Goal: Contribute content: Add original content to the website for others to see

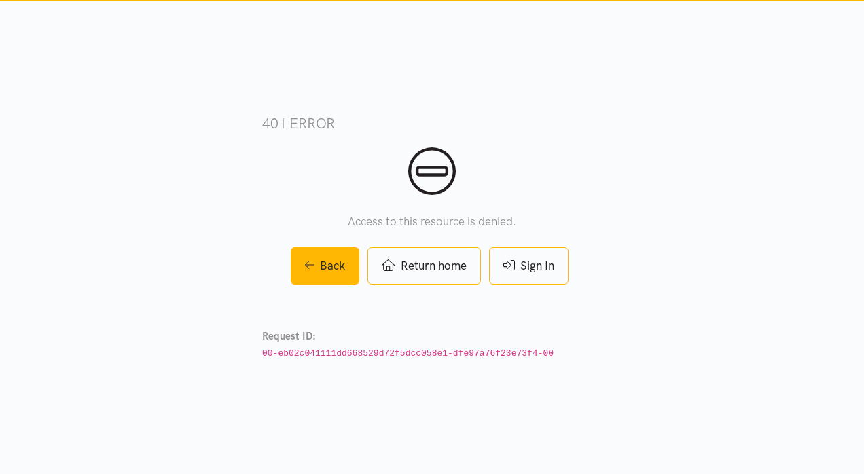
click at [542, 272] on link "Sign In" at bounding box center [528, 265] width 79 height 37
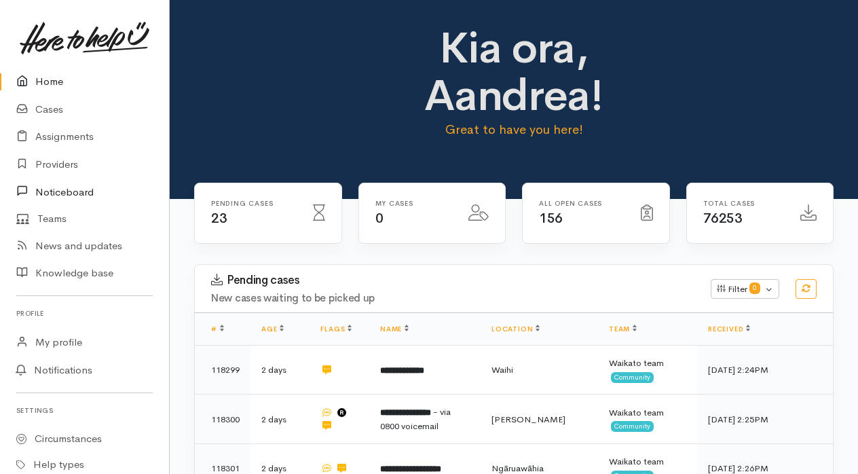
click at [75, 187] on link "Noticeboard" at bounding box center [84, 192] width 169 height 28
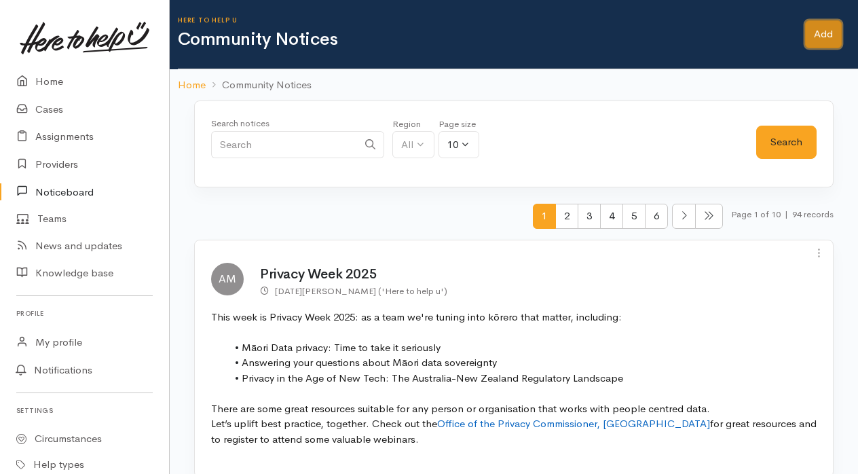
click at [817, 41] on link "Add" at bounding box center [823, 34] width 37 height 28
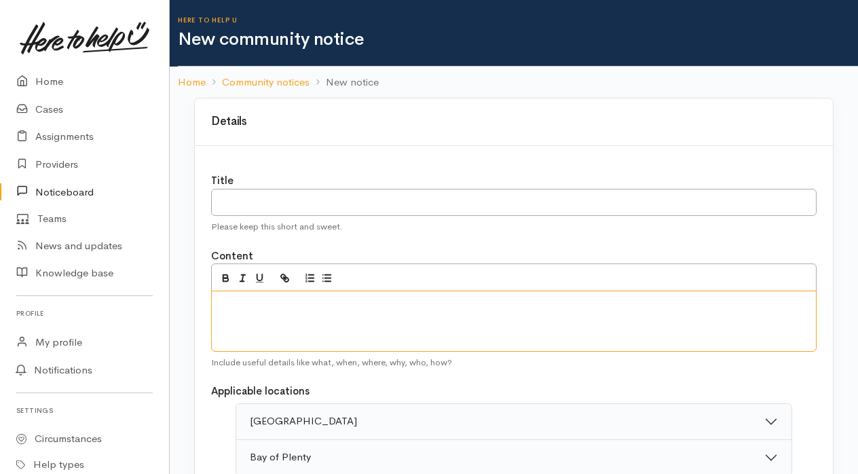
click at [262, 319] on div at bounding box center [514, 321] width 606 height 61
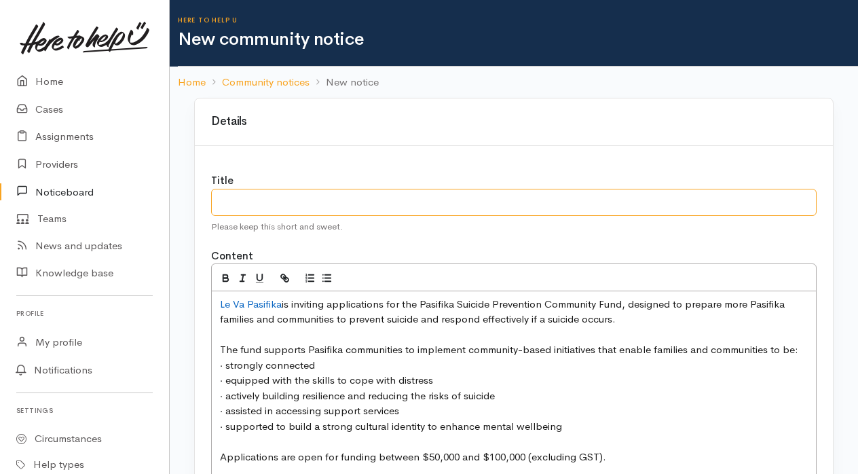
click at [269, 204] on input "text" at bounding box center [514, 203] width 606 height 28
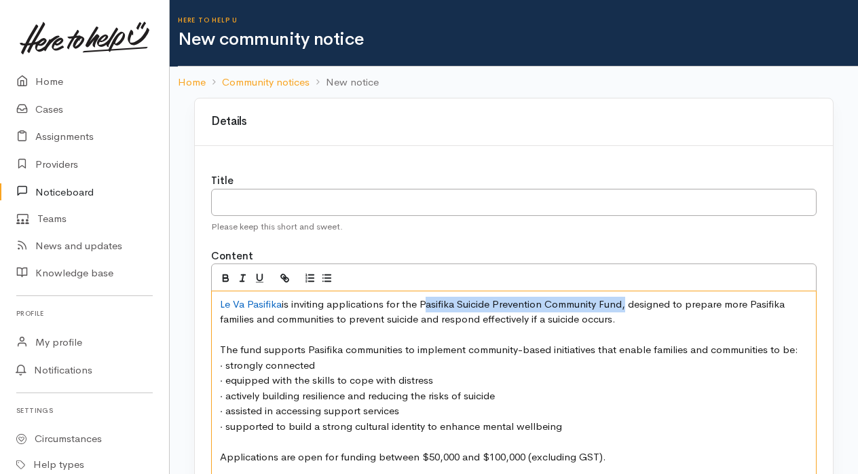
drag, startPoint x: 421, startPoint y: 302, endPoint x: 624, endPoint y: 306, distance: 203.0
click at [624, 306] on span "is inviting applications for the Pasifika Suicide Prevention Community Fund, de…" at bounding box center [504, 311] width 568 height 29
copy span "Pasifika Suicide Prevention Community Fund"
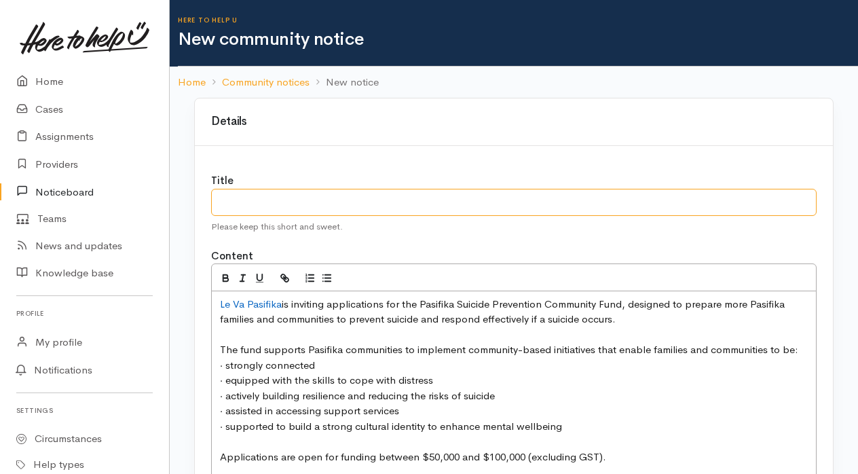
click at [251, 206] on input "text" at bounding box center [514, 203] width 606 height 28
paste input "Pasifika Suicide Prevention Community Fund"
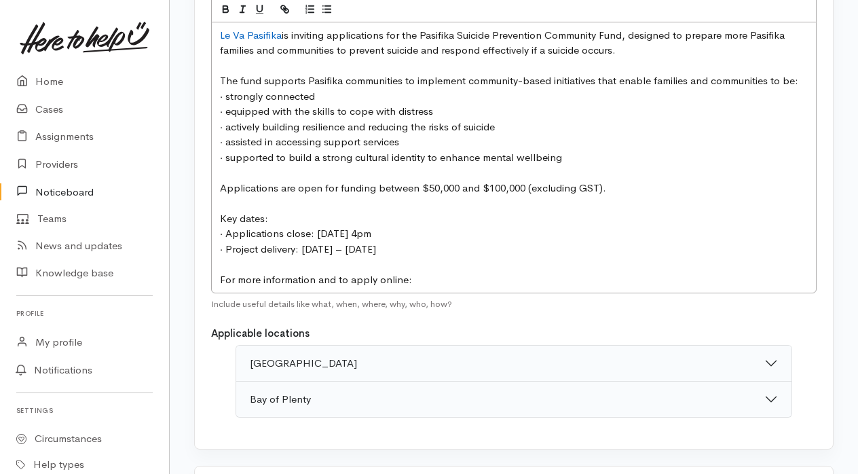
scroll to position [272, 0]
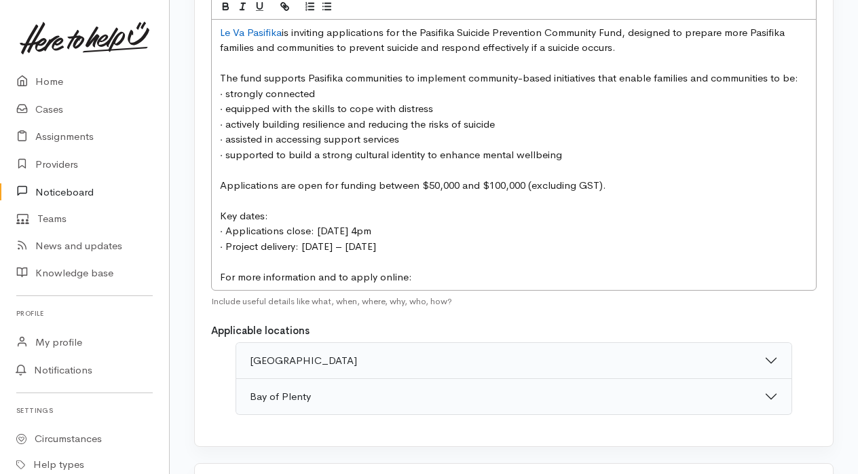
type input "Pasifika Suicide Prevention Community Fund Open"
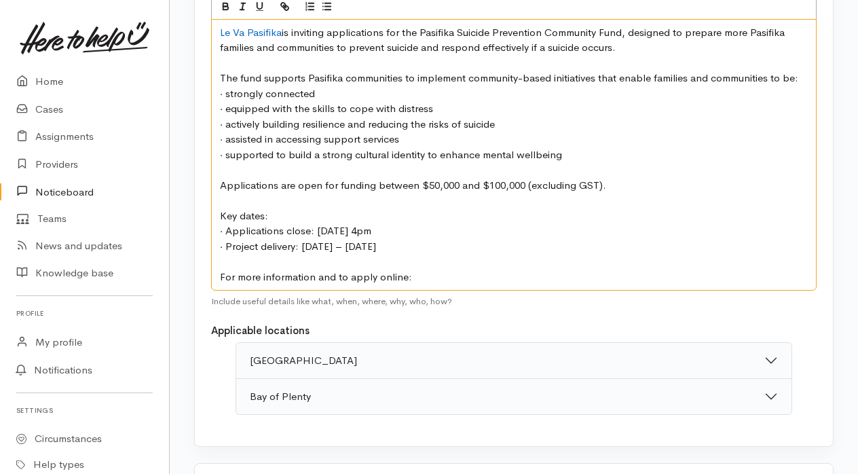
click at [439, 270] on p "For more information and to apply online:" at bounding box center [514, 278] width 588 height 16
click at [257, 30] on link "Le Va Pasifika" at bounding box center [251, 32] width 62 height 13
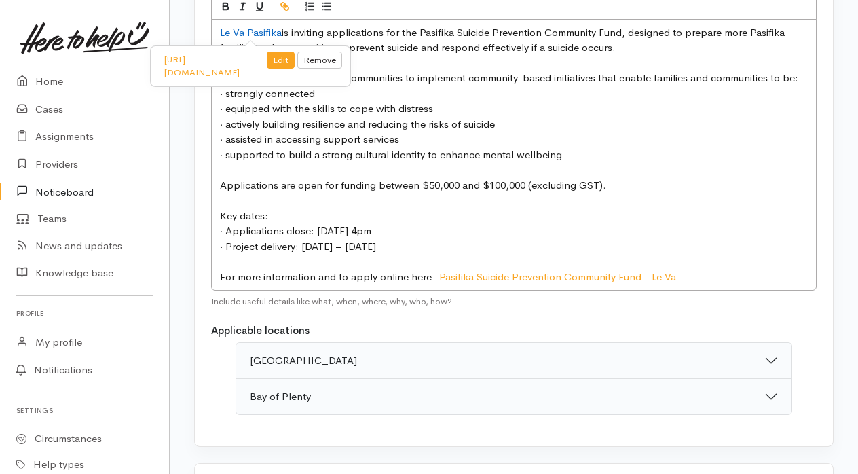
click at [342, 56] on link at bounding box center [319, 66] width 45 height 29
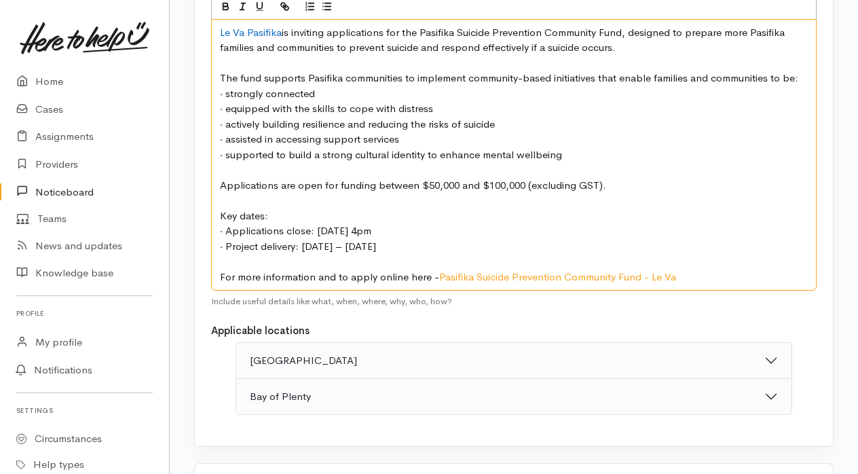
click at [282, 33] on span "is inviting applications for the Pasifika Suicide Prevention Community Fund, de…" at bounding box center [504, 40] width 568 height 29
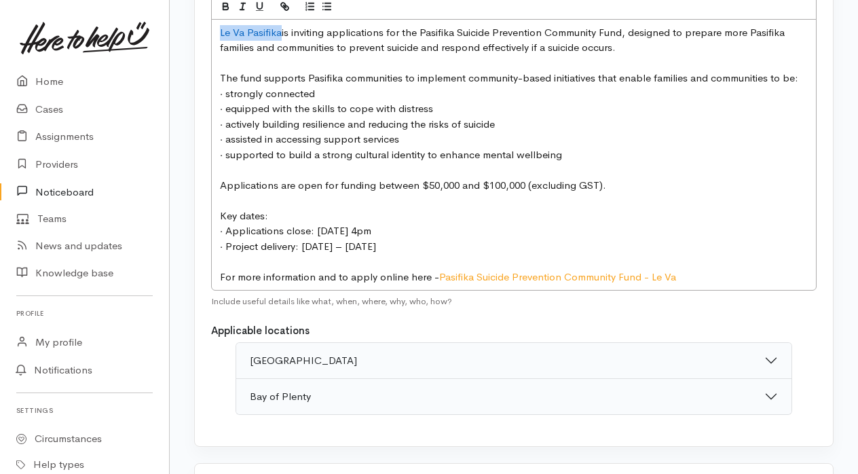
click at [283, 1] on icon "button" at bounding box center [285, 7] width 12 height 12
type input "Le Va Pasifika"
click at [314, 64] on link at bounding box center [323, 62] width 31 height 20
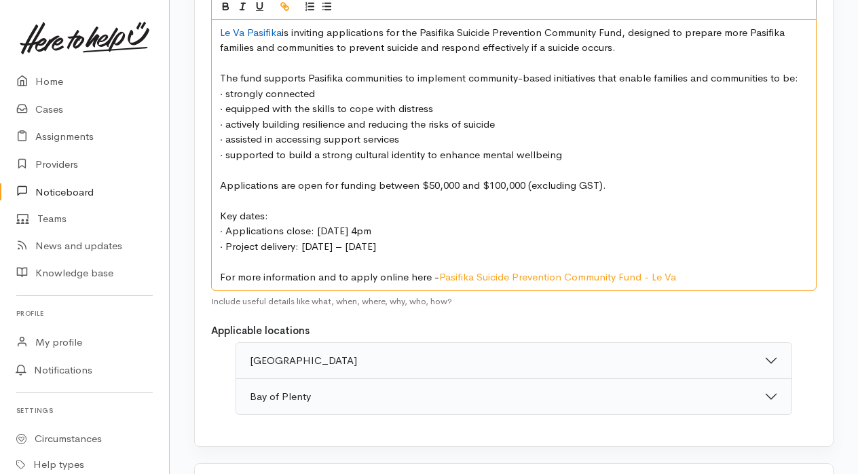
click at [314, 64] on p at bounding box center [514, 64] width 588 height 16
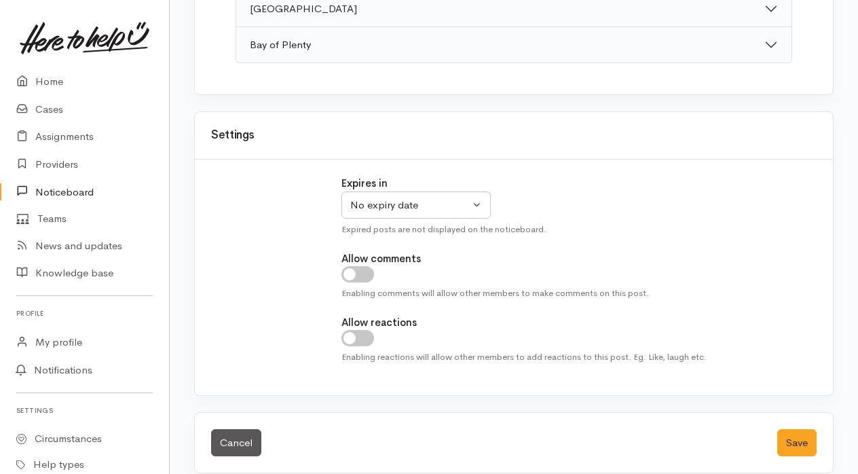
scroll to position [634, 0]
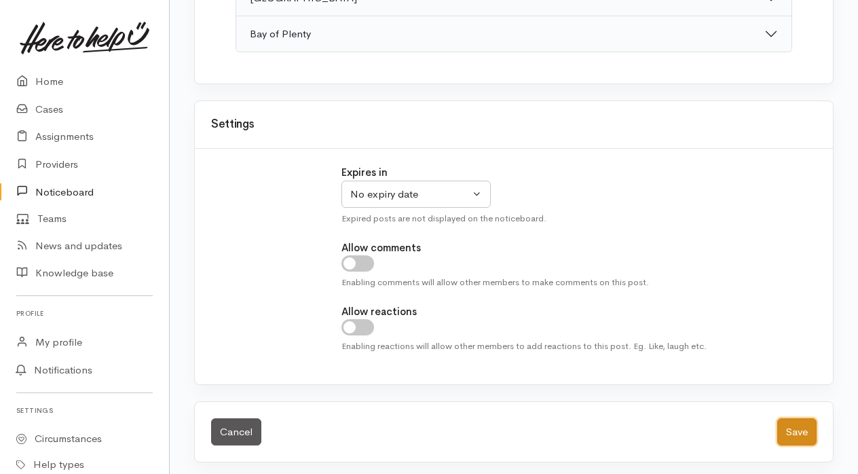
click at [809, 429] on button "Save" at bounding box center [796, 432] width 39 height 28
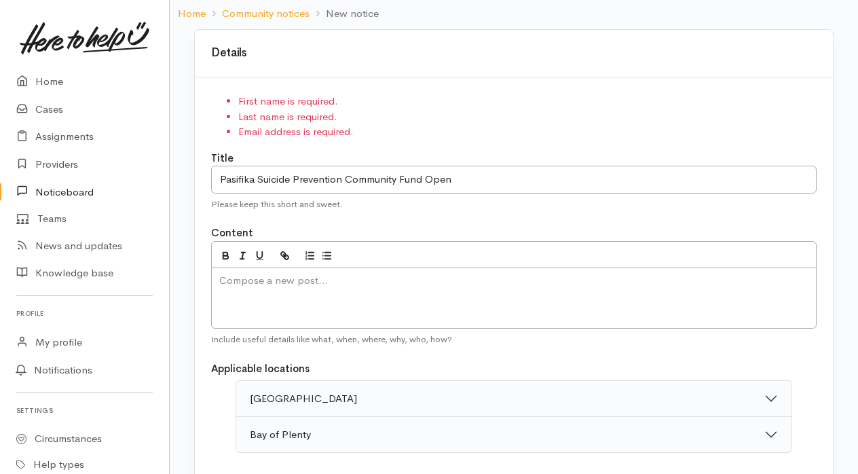
scroll to position [68, 0]
click at [266, 13] on link "Community notices" at bounding box center [266, 15] width 88 height 16
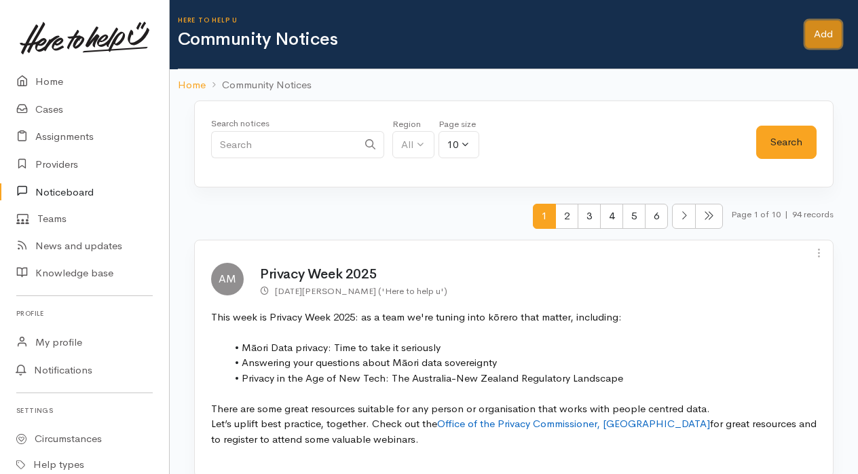
click at [816, 39] on link "Add" at bounding box center [823, 34] width 37 height 28
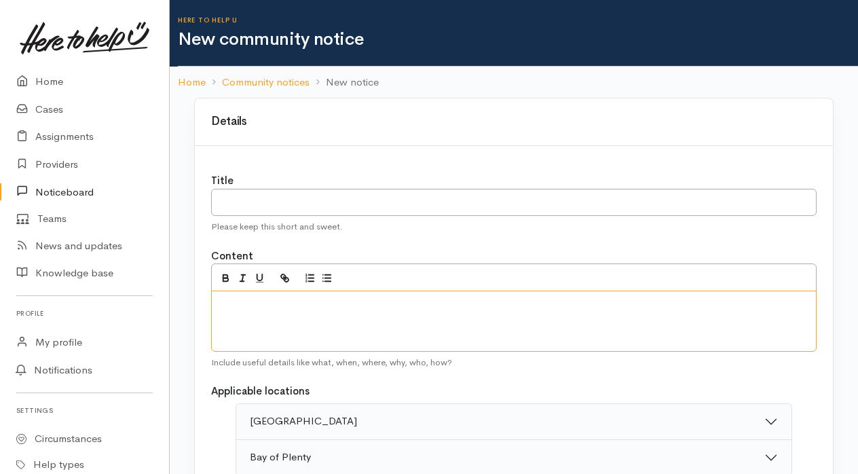
click at [317, 314] on div at bounding box center [514, 321] width 606 height 61
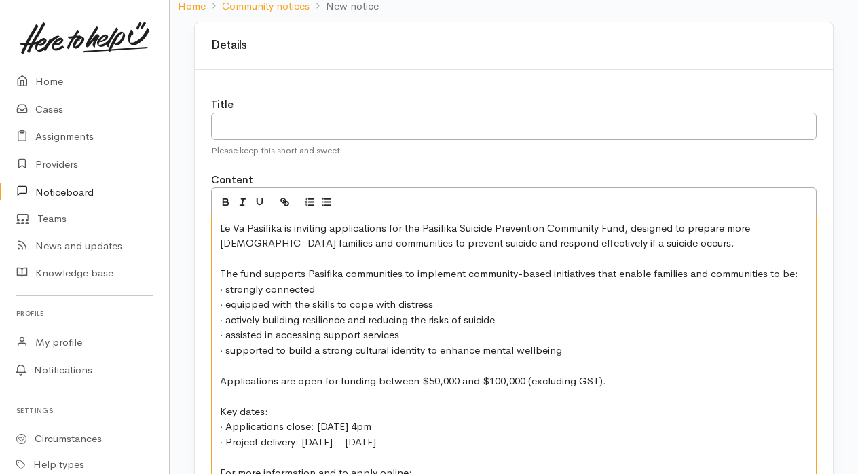
scroll to position [67, 0]
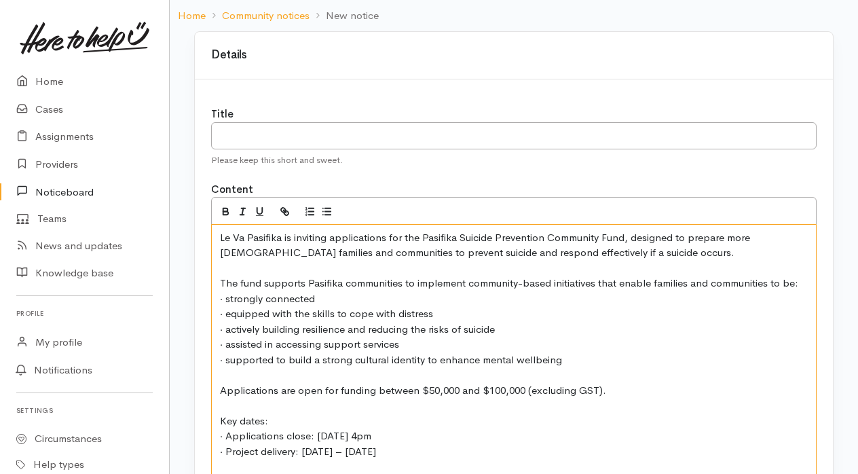
click at [422, 239] on p "Le Va Pasifika is inviting applications for the Pasifika Suicide Prevention Com…" at bounding box center [514, 245] width 588 height 31
copy p "Pasifika Suicide Prevention Community Fund"
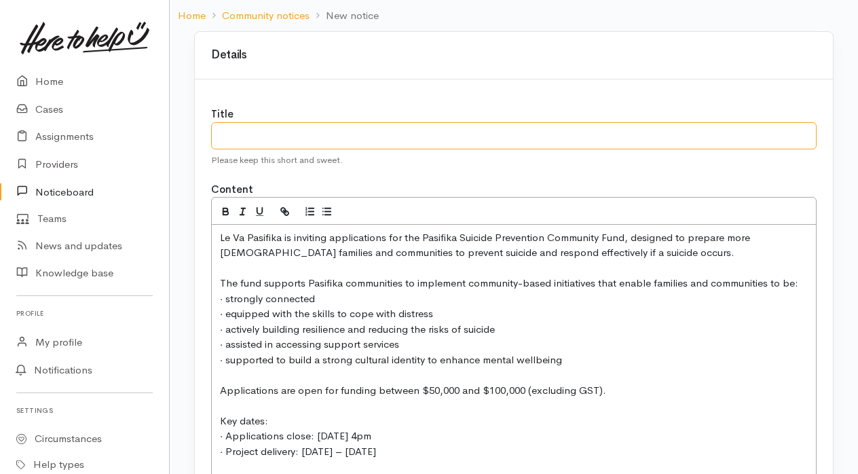
click at [218, 133] on input "text" at bounding box center [514, 136] width 606 height 28
paste input "Pasifika Suicide Prevention Community Fund"
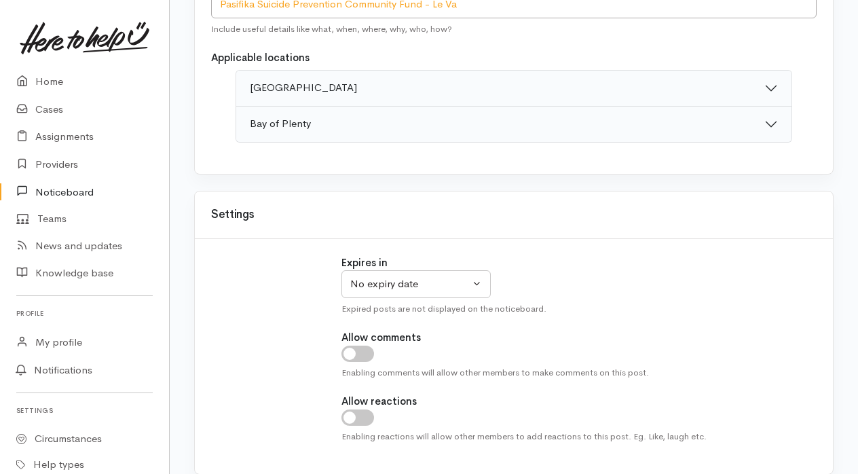
scroll to position [649, 0]
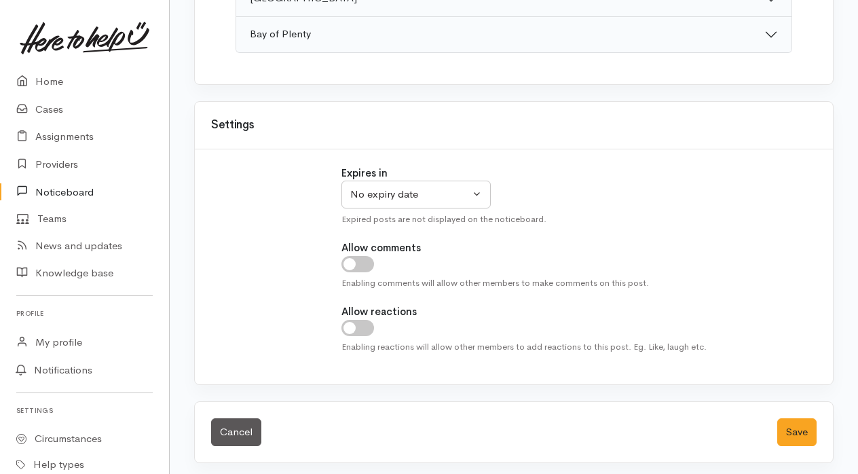
type input "Pasifika Suicide Prevention Community Fund"
click at [795, 425] on button "Save" at bounding box center [796, 432] width 39 height 28
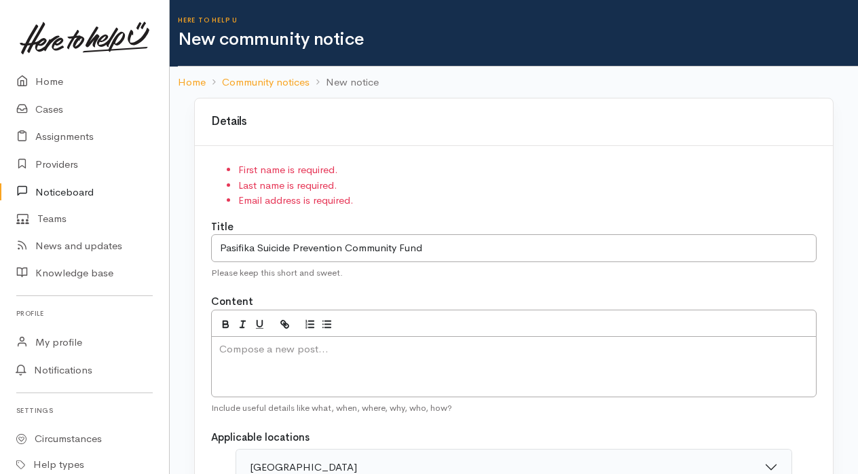
drag, startPoint x: 174, startPoint y: 4, endPoint x: 665, endPoint y: 117, distance: 503.6
click at [665, 117] on div "Here to help u New community notice Home Community notices New notice Details F…" at bounding box center [514, 474] width 688 height 948
click at [544, 54] on div "Here to help u New community notice" at bounding box center [518, 33] width 680 height 67
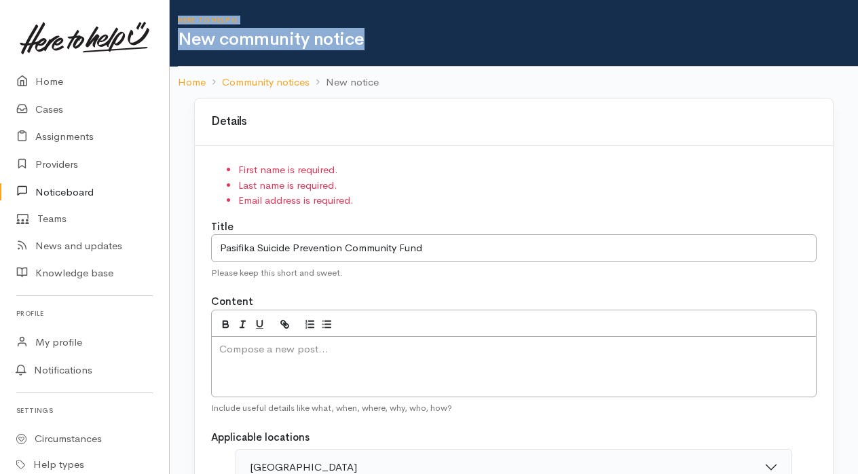
drag, startPoint x: 181, startPoint y: 3, endPoint x: 626, endPoint y: 37, distance: 446.7
click at [626, 37] on div "Here to help u New community notice" at bounding box center [518, 33] width 680 height 67
click at [455, 22] on h6 "Here to help u" at bounding box center [518, 19] width 680 height 7
